Goal: Find specific page/section: Locate a particular part of the current website

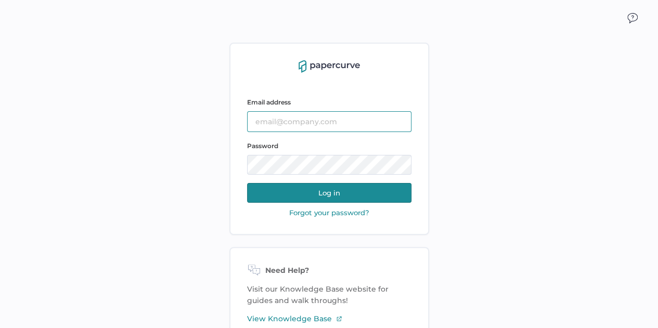
click at [302, 126] on input "text" at bounding box center [329, 121] width 164 height 21
type input "lee.fulford@fresenius-kabi.com"
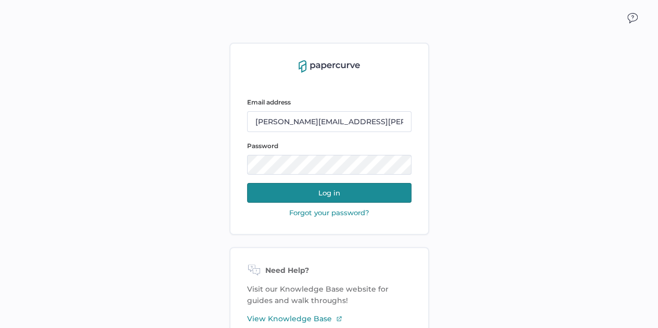
click at [460, 140] on div "Email address lee.fulford@fresenius-kabi.com Password Log in Forgot your passwo…" at bounding box center [329, 192] width 658 height 328
click at [257, 85] on div "Email address lee.fulford@fresenius-kabi.com Password Log in Forgot your passwo…" at bounding box center [329, 145] width 164 height 145
click at [303, 187] on button "Log in" at bounding box center [329, 193] width 164 height 20
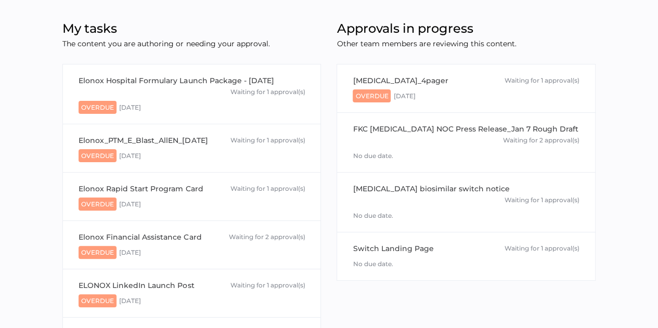
scroll to position [40, 0]
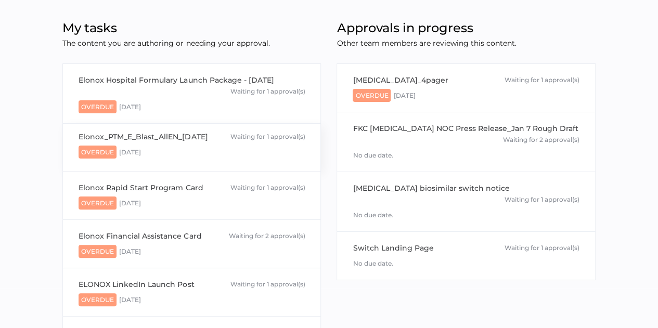
click at [243, 152] on div "Overdue [DATE]" at bounding box center [192, 150] width 226 height 16
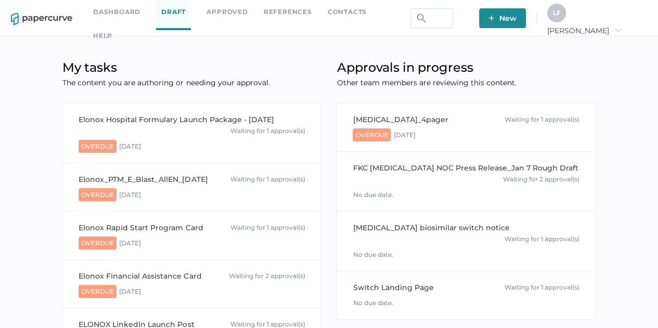
click at [234, 25] on div "Dashboard Draft Approved References Contacts help" at bounding box center [254, 17] width 322 height 47
click at [226, 17] on link "Approved" at bounding box center [226, 11] width 41 height 11
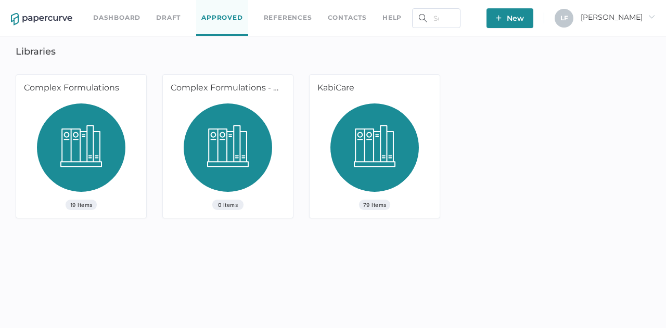
click at [95, 142] on img at bounding box center [81, 151] width 88 height 96
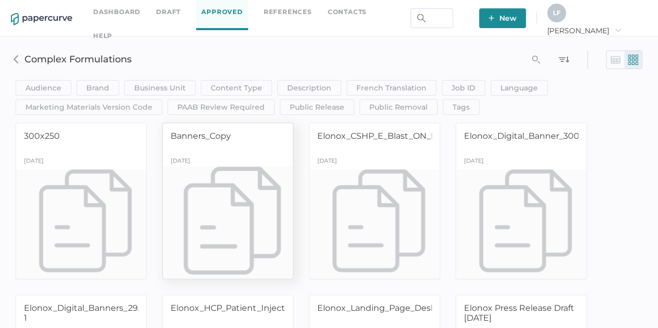
click at [229, 147] on div "Banners_Copy" at bounding box center [201, 142] width 60 height 23
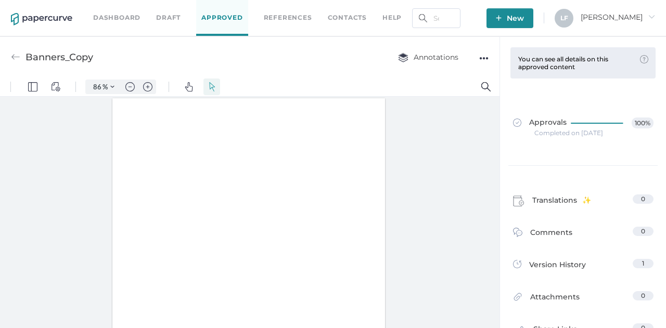
type input "86"
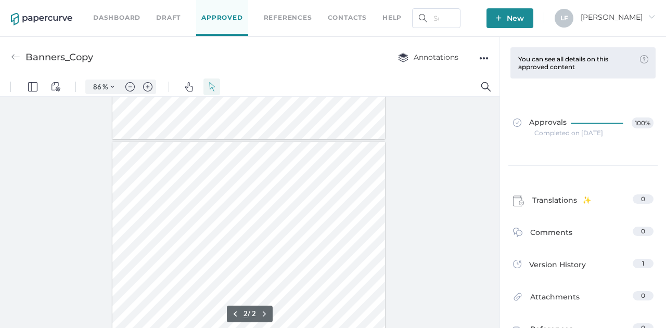
type input "1"
